Goal: Task Accomplishment & Management: Manage account settings

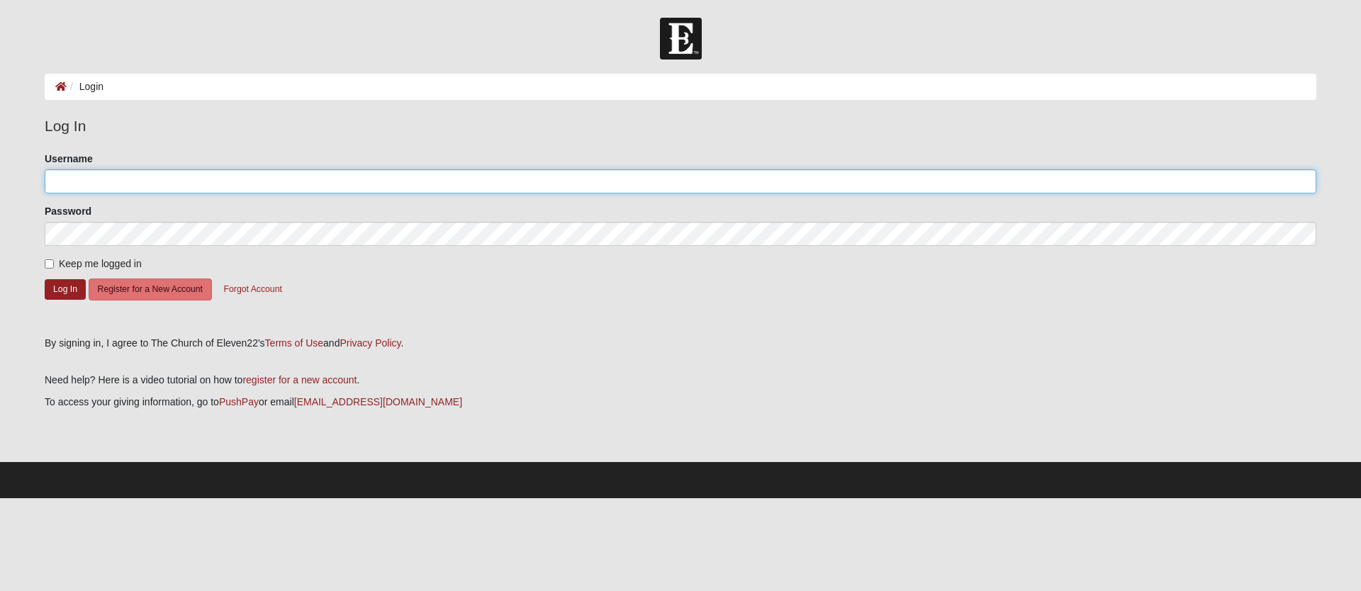
click at [116, 191] on input "Username" at bounding box center [681, 181] width 1272 height 24
type input "parramored"
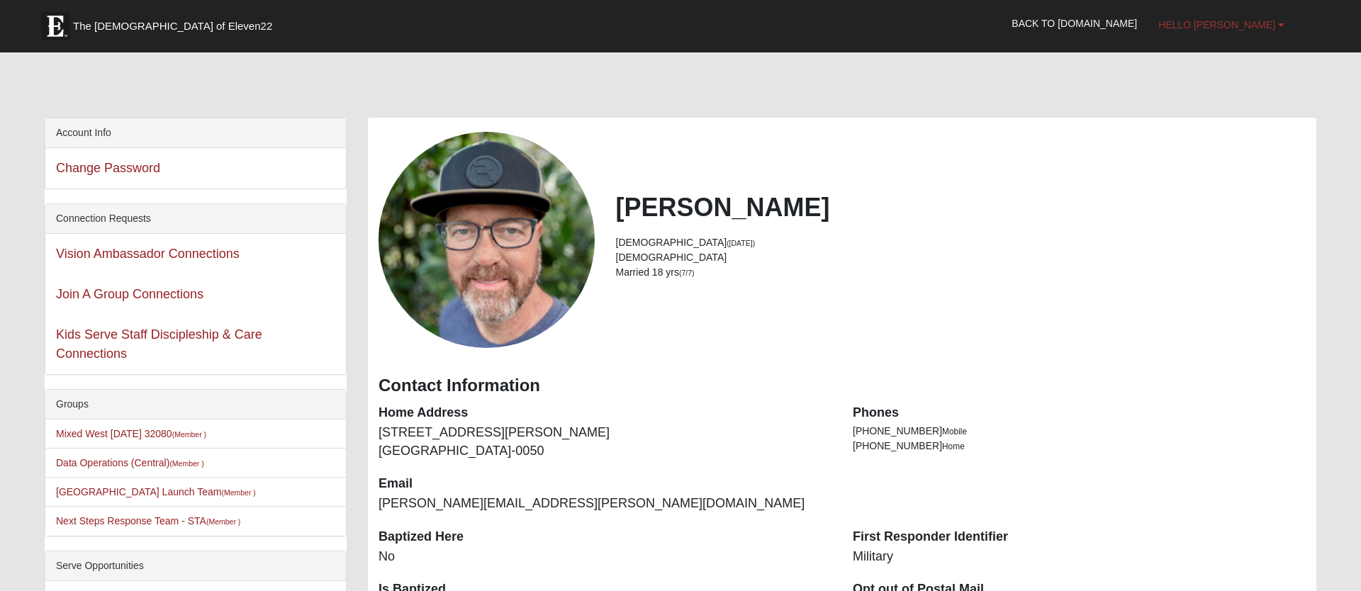
click at [1248, 26] on span "Hello [PERSON_NAME]" at bounding box center [1217, 24] width 117 height 11
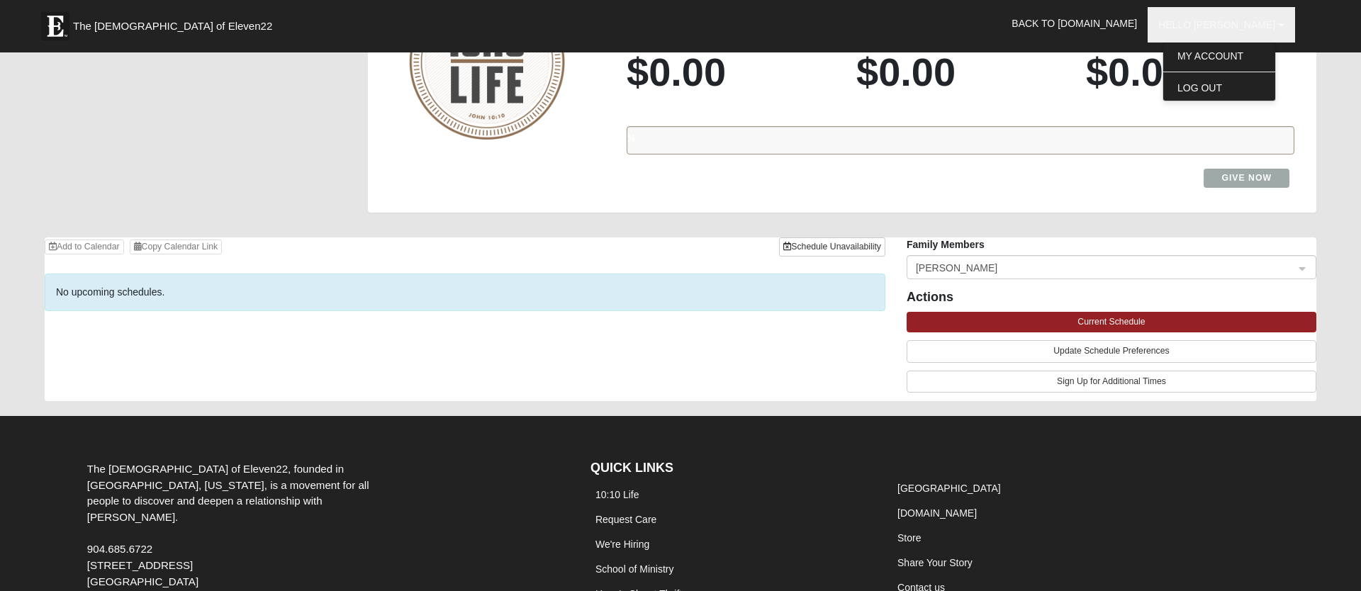
scroll to position [1473, 0]
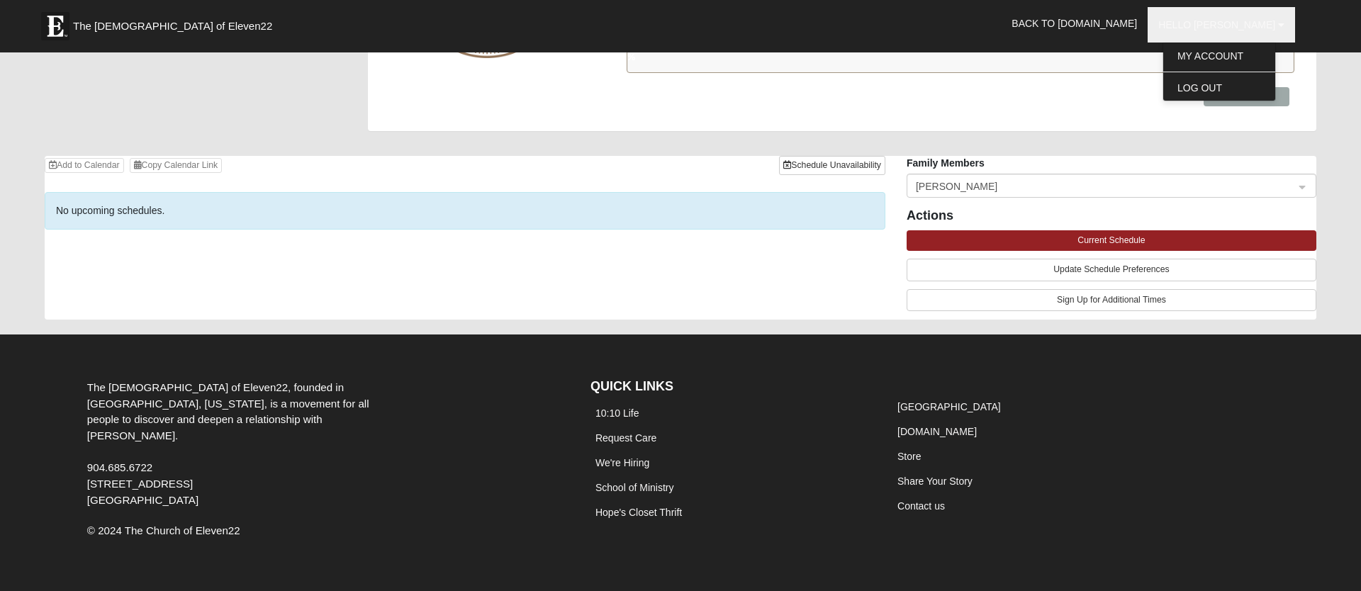
click at [1129, 179] on span "[PERSON_NAME]" at bounding box center [1105, 187] width 379 height 16
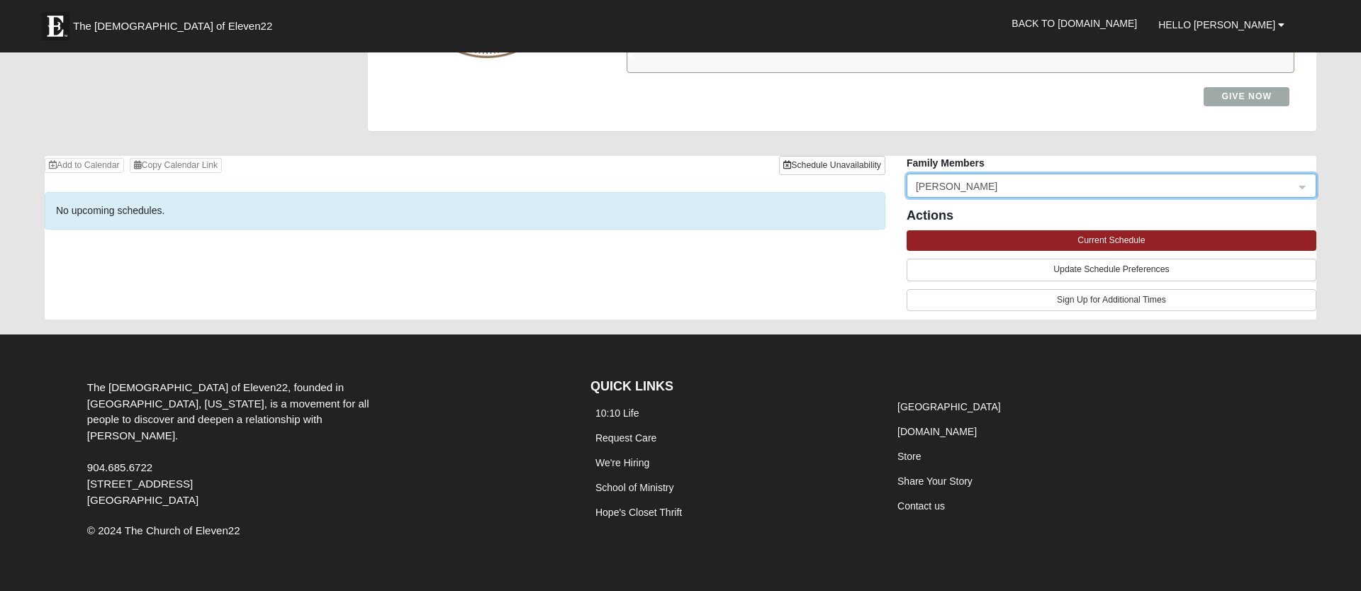
click at [732, 283] on div "Add to Calendar Copy Calendar Link Schedule Unavailability No upcoming schedule…" at bounding box center [680, 238] width 1293 height 164
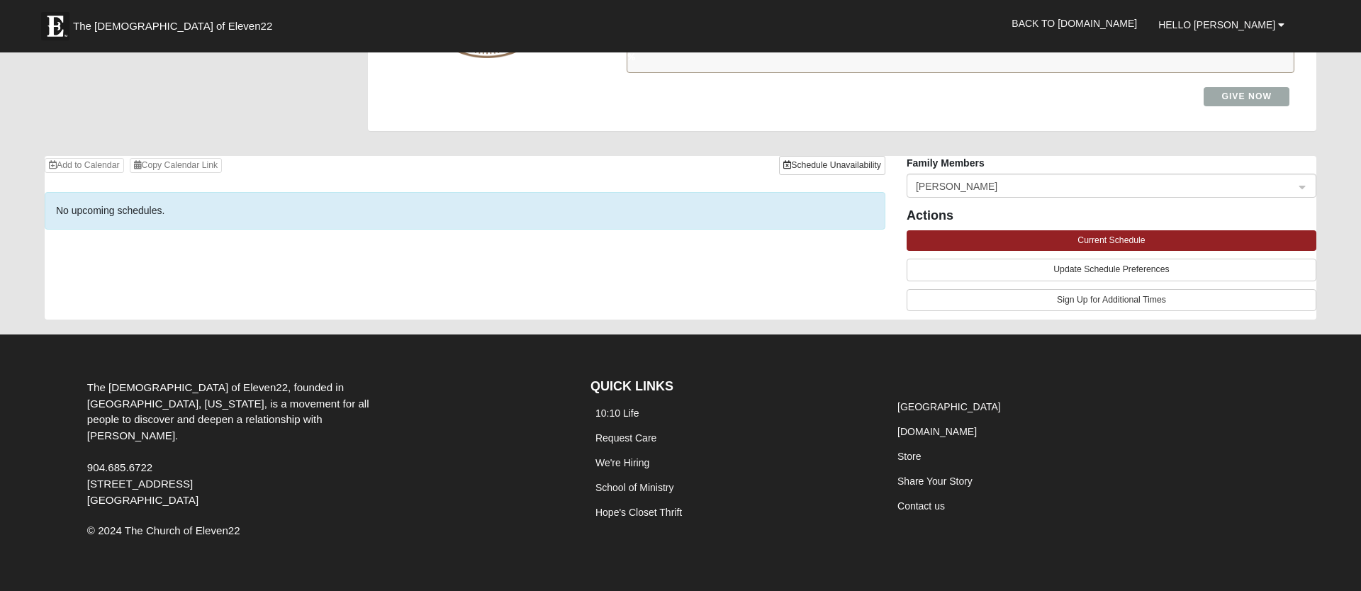
click at [732, 283] on div "Add to Calendar Copy Calendar Link Schedule Unavailability No upcoming schedule…" at bounding box center [680, 238] width 1293 height 164
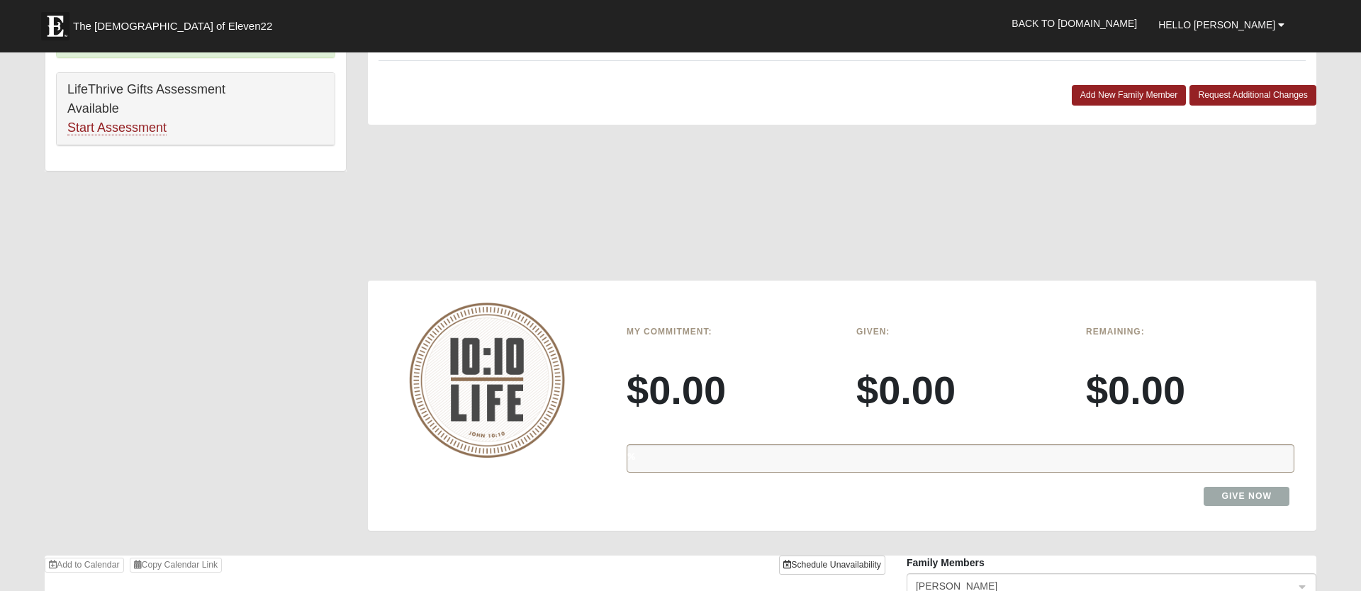
scroll to position [1268, 0]
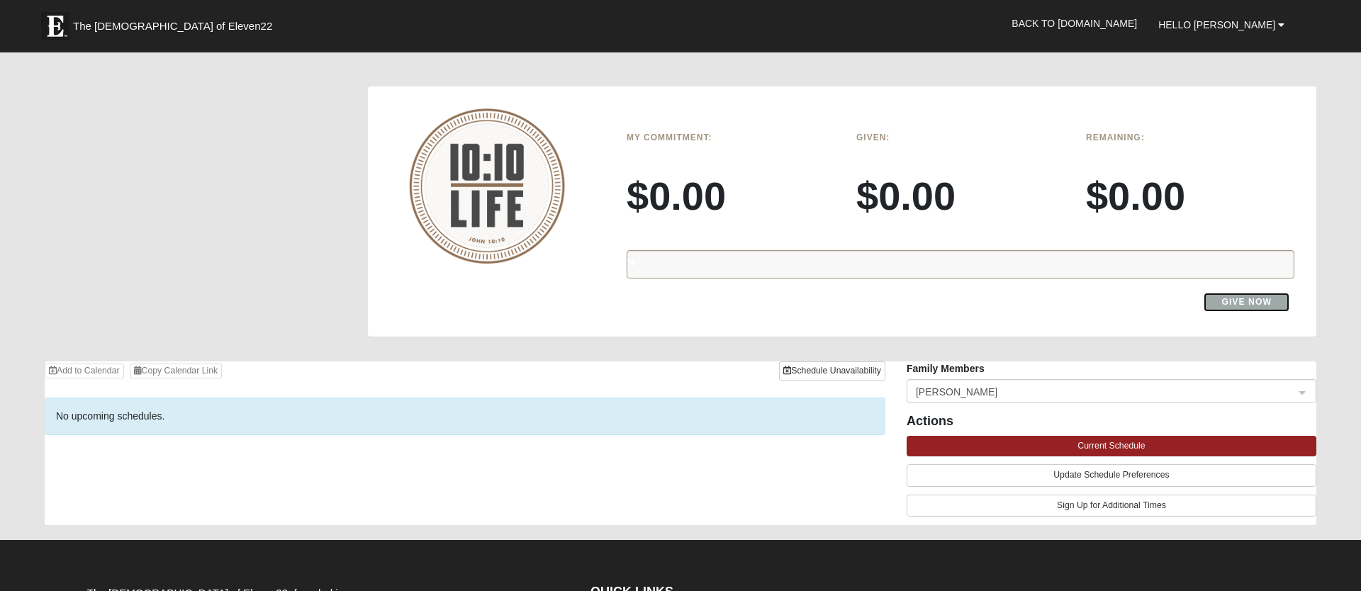
click at [1253, 293] on link "Give Now" at bounding box center [1247, 302] width 86 height 19
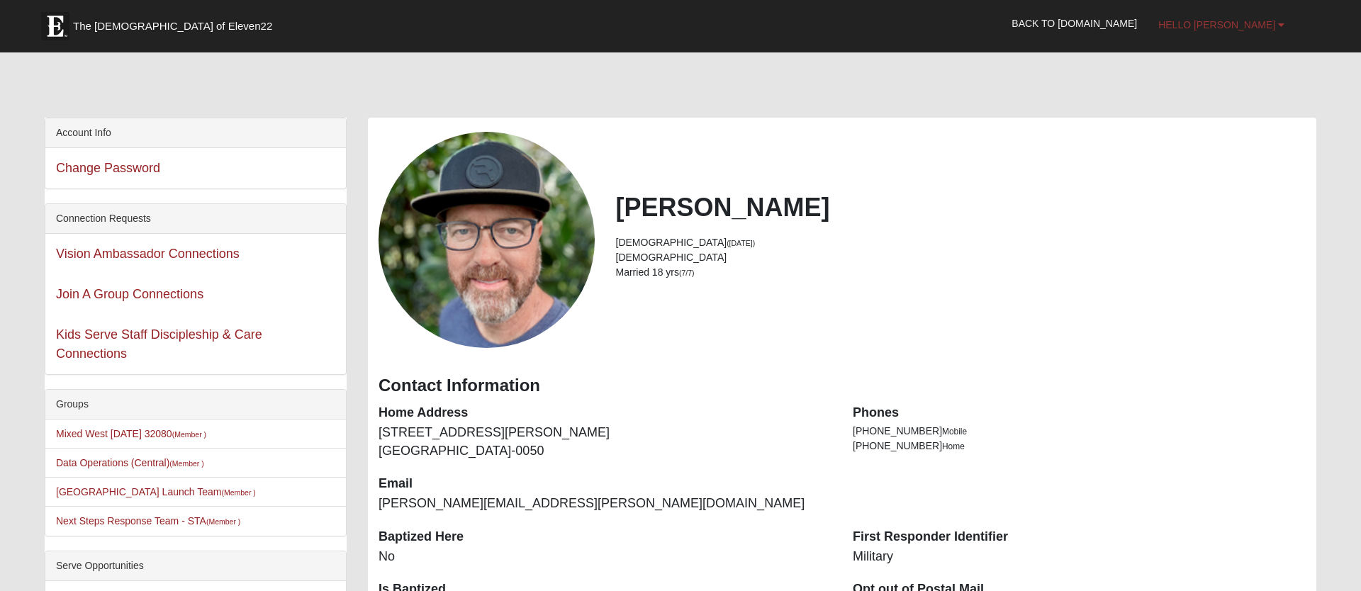
click at [1271, 25] on span "Hello [PERSON_NAME]" at bounding box center [1217, 24] width 117 height 11
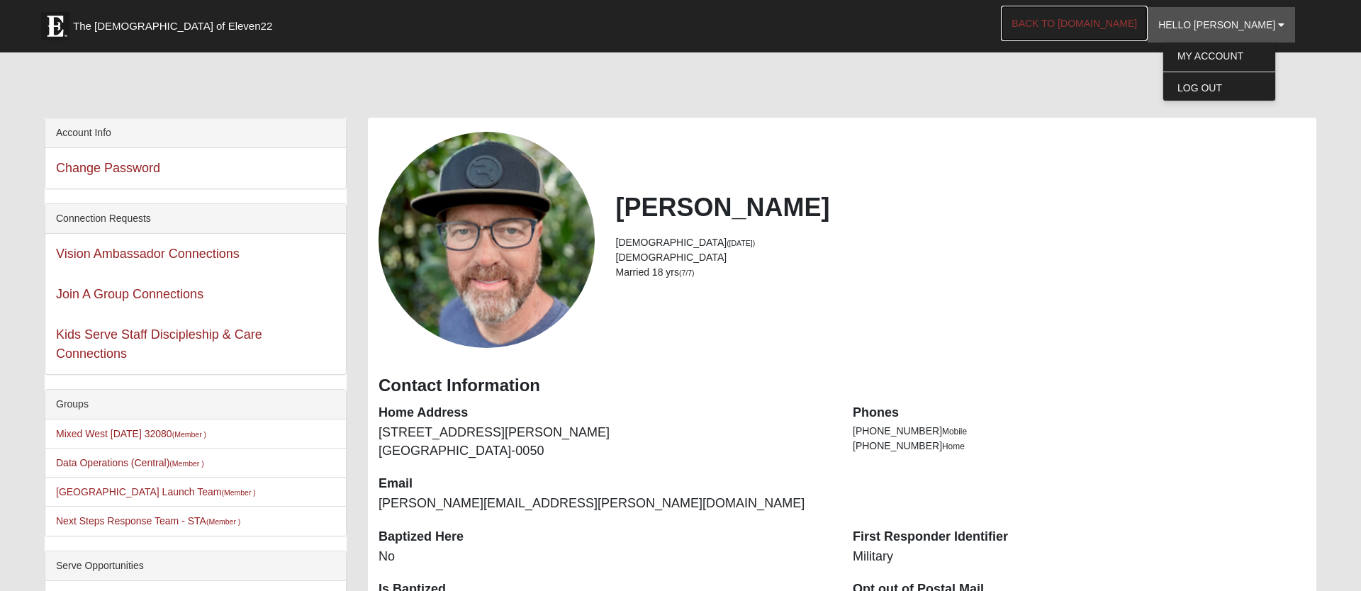
click at [1108, 26] on link "Back to [DOMAIN_NAME]" at bounding box center [1074, 23] width 147 height 35
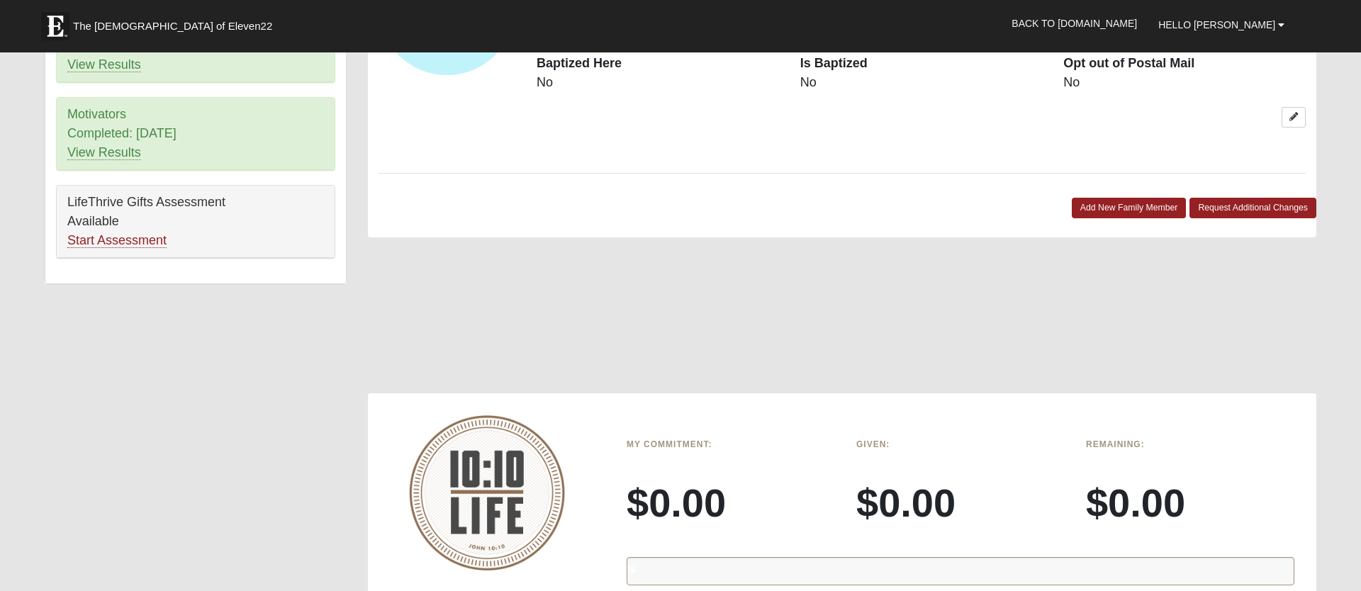
scroll to position [1017, 0]
